Goal: Information Seeking & Learning: Learn about a topic

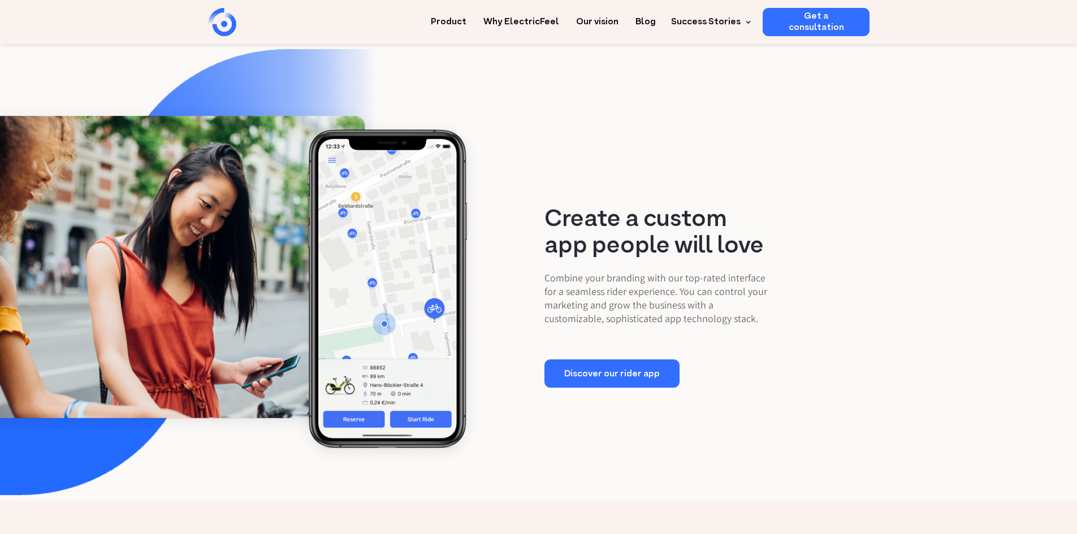
scroll to position [1469, 0]
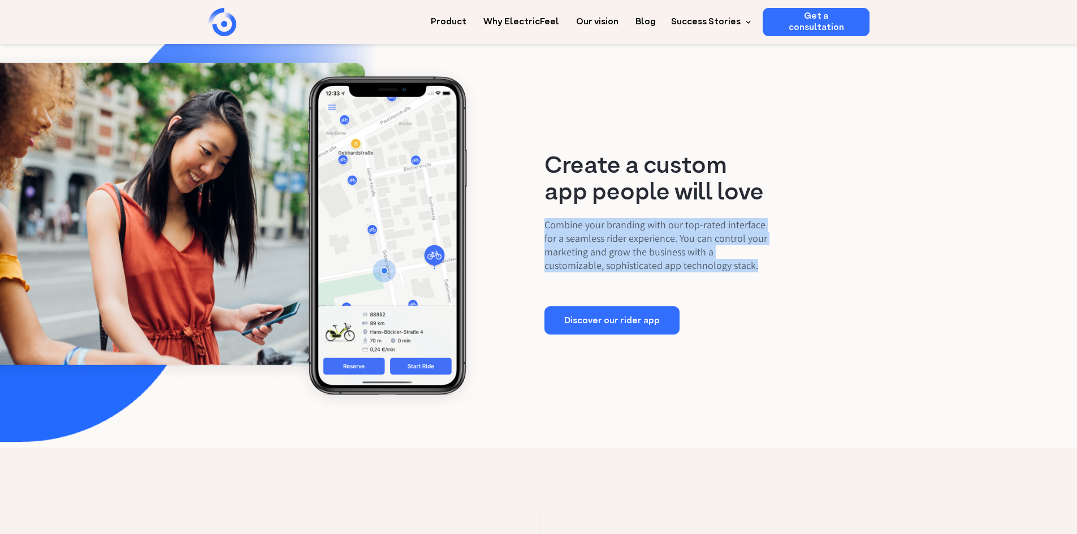
drag, startPoint x: 545, startPoint y: 269, endPoint x: 648, endPoint y: 309, distance: 109.7
click at [648, 272] on p "Combine your branding with our top-rated interface for a seamless rider experie…" at bounding box center [659, 245] width 230 height 54
drag, startPoint x: 637, startPoint y: 307, endPoint x: 520, endPoint y: 255, distance: 128.3
click at [520, 255] on div "Create a custom app people will love Combine your branding with our top-rated i…" at bounding box center [538, 244] width 595 height 181
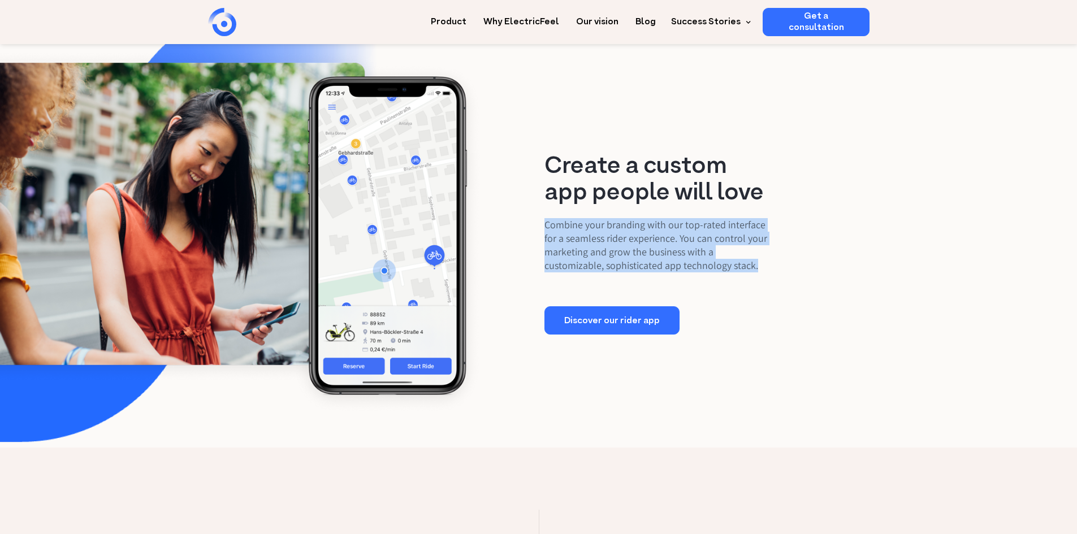
click at [566, 270] on p "Combine your branding with our top-rated interface for a seamless rider experie…" at bounding box center [659, 245] width 230 height 54
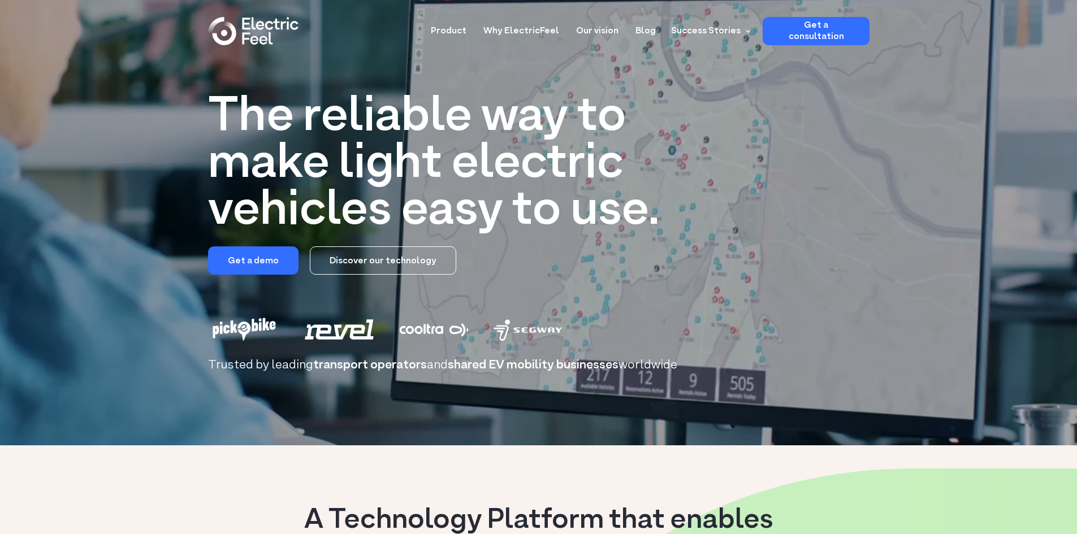
scroll to position [0, 0]
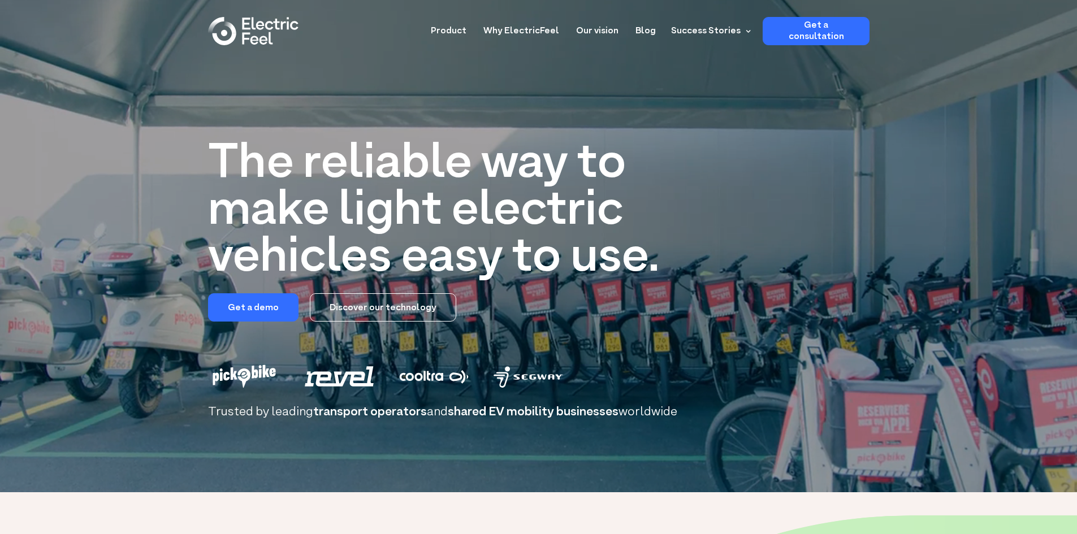
click at [396, 310] on link "Discover our technology" at bounding box center [383, 307] width 146 height 28
